Goal: Task Accomplishment & Management: Manage account settings

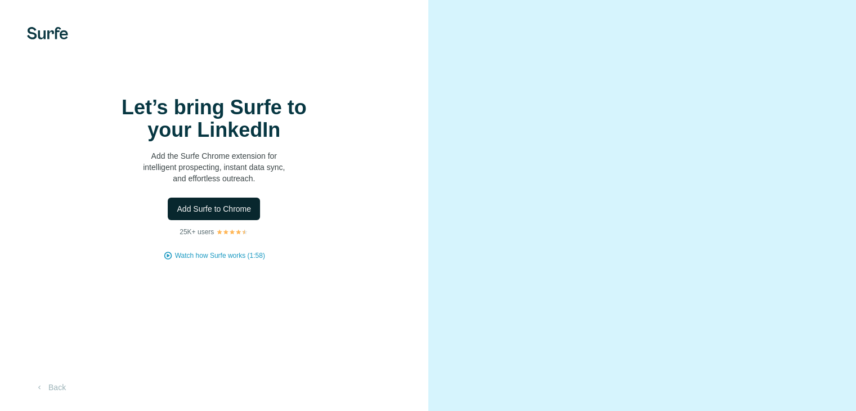
click at [218, 220] on button "Add Surfe to Chrome" at bounding box center [214, 209] width 92 height 23
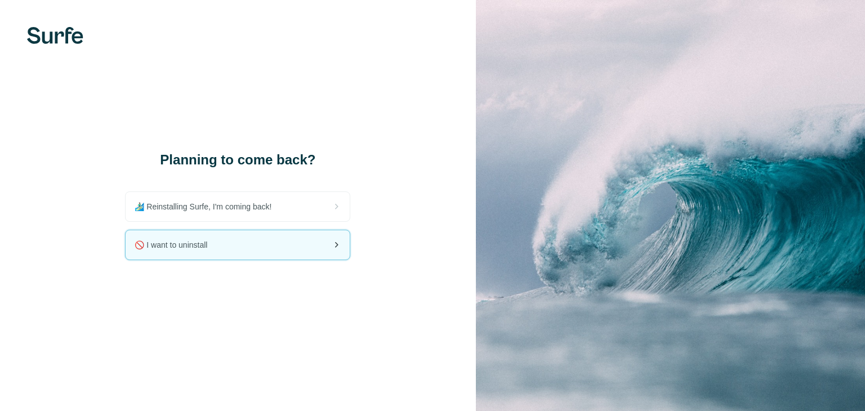
click at [270, 248] on div "🚫 I want to uninstall" at bounding box center [238, 244] width 224 height 29
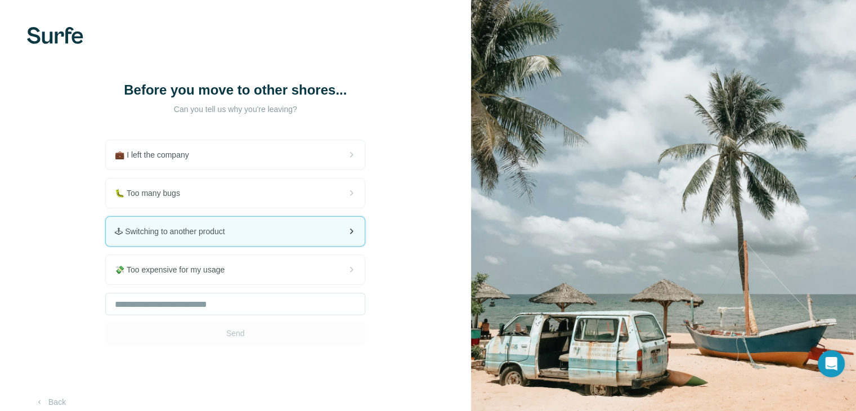
click at [294, 226] on div "🕹 Switching to another product" at bounding box center [235, 231] width 259 height 29
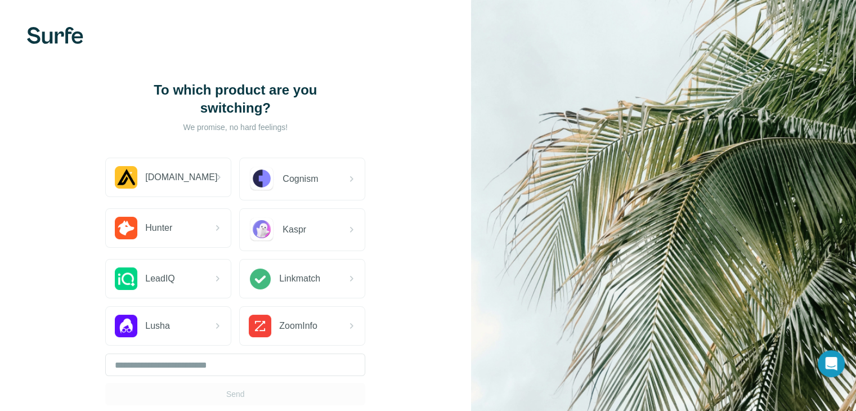
scroll to position [74, 0]
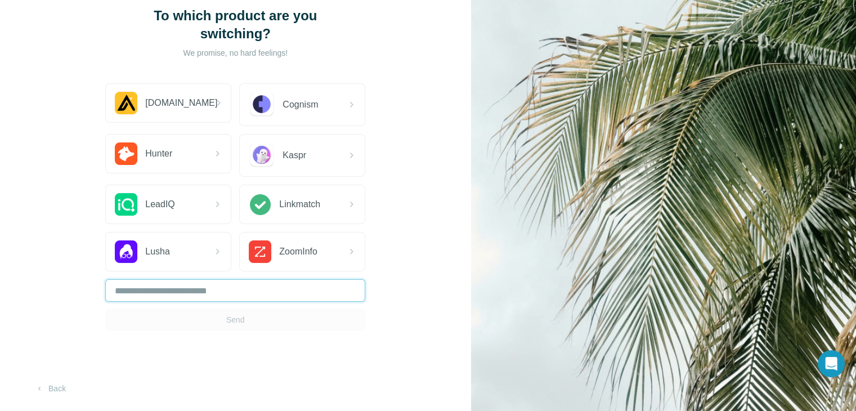
click at [231, 298] on input "text" at bounding box center [235, 290] width 260 height 23
type input "*"
click at [232, 319] on span "Send" at bounding box center [235, 319] width 19 height 11
